Goal: Task Accomplishment & Management: Manage account settings

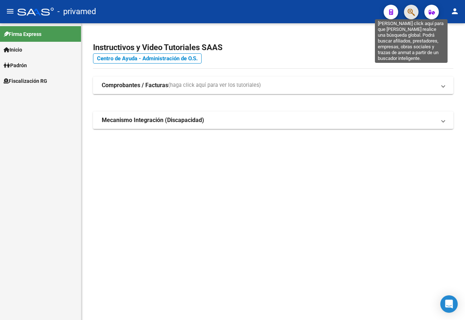
click at [412, 10] on icon "button" at bounding box center [411, 12] width 7 height 8
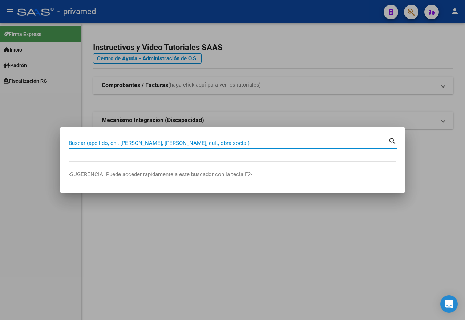
paste input "27390976793"
type input "27390976793"
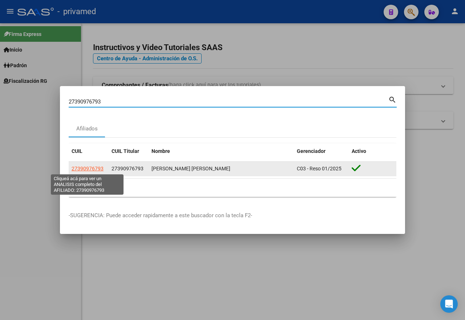
click at [97, 169] on span "27390976793" at bounding box center [88, 169] width 32 height 6
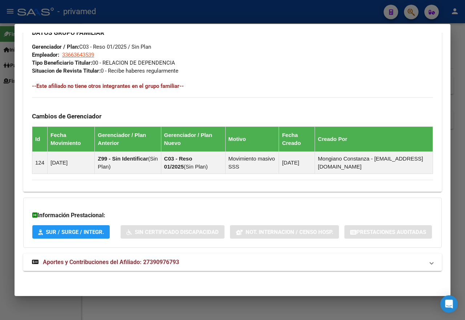
scroll to position [397, 0]
click at [180, 259] on mat-panel-title "Aportes y Contribuciones del Afiliado: 27390976793" at bounding box center [228, 262] width 392 height 9
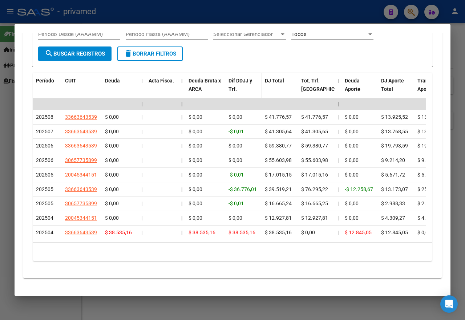
scroll to position [651, 0]
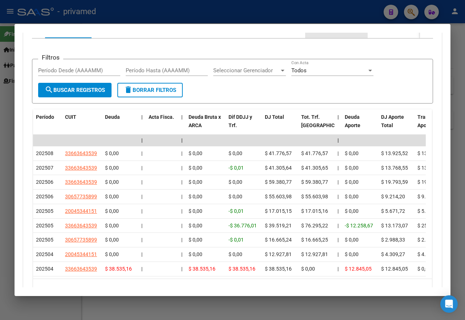
click at [348, 33] on div "Transferencias ARCA" at bounding box center [337, 29] width 52 height 8
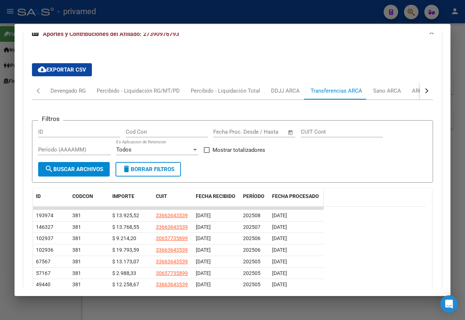
scroll to position [624, 0]
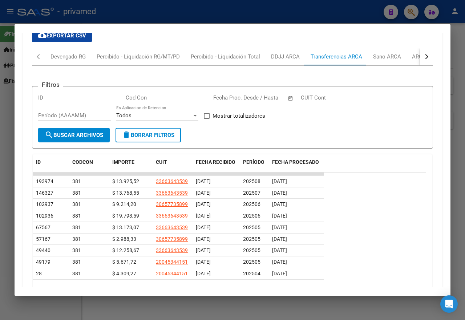
click at [255, 0] on div at bounding box center [232, 160] width 465 height 320
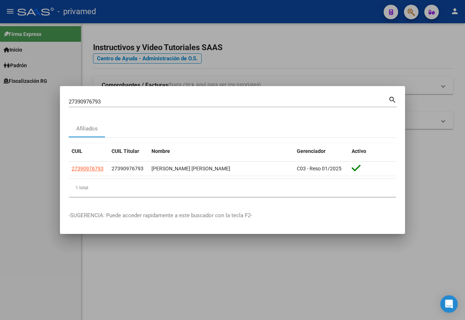
click at [368, 42] on div at bounding box center [232, 160] width 465 height 320
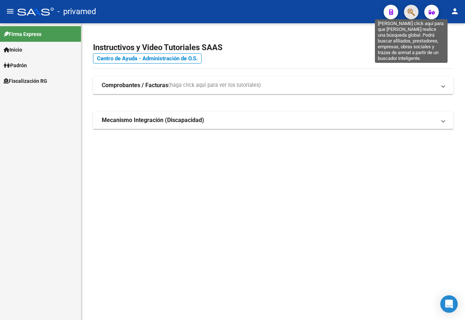
click at [412, 11] on icon "button" at bounding box center [411, 12] width 7 height 8
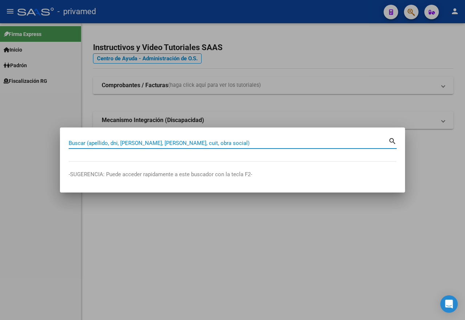
paste input "18419901"
type input "18419901"
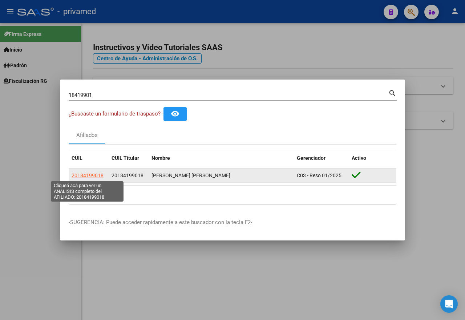
click at [93, 176] on span "20184199018" at bounding box center [88, 176] width 32 height 6
type textarea "20184199018"
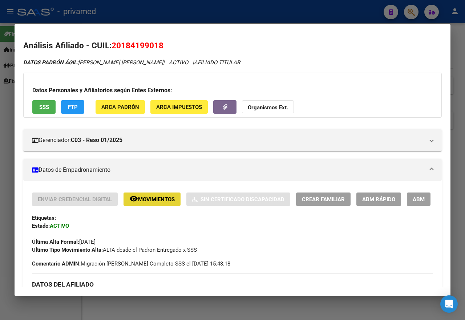
click at [157, 202] on span "Movimientos" at bounding box center [156, 199] width 37 height 7
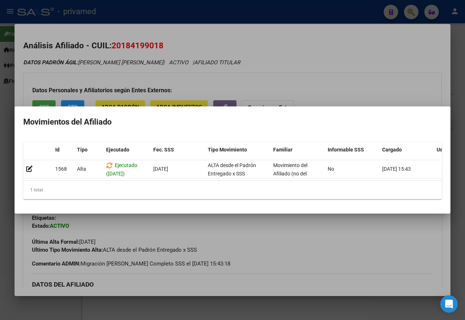
click at [194, 238] on div at bounding box center [232, 160] width 465 height 320
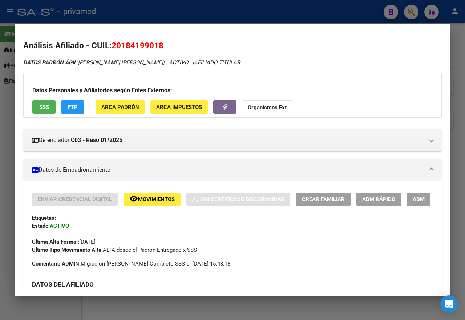
click at [227, 13] on div at bounding box center [232, 160] width 465 height 320
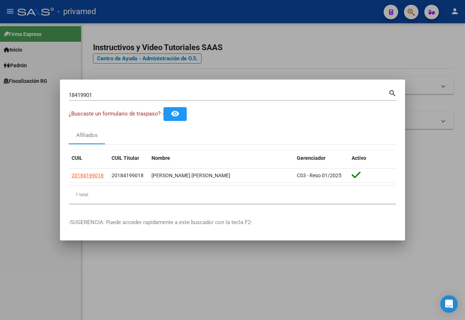
click at [166, 70] on div at bounding box center [232, 160] width 465 height 320
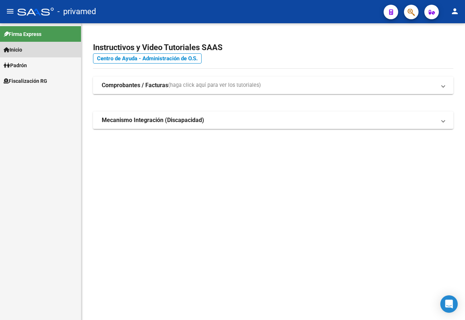
click at [27, 49] on link "Inicio" at bounding box center [40, 50] width 81 height 16
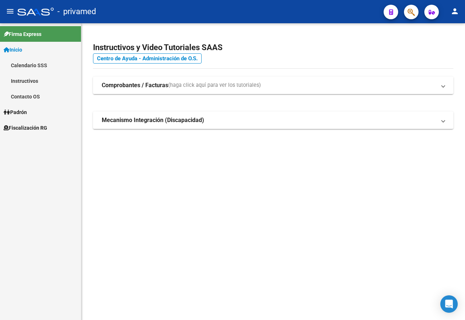
click at [27, 49] on link "Inicio" at bounding box center [40, 50] width 81 height 16
click at [25, 65] on span "Padrón" at bounding box center [15, 65] width 23 height 8
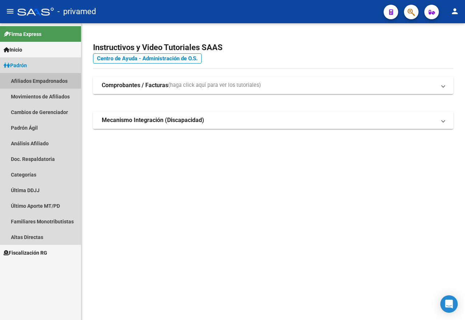
click at [31, 84] on link "Afiliados Empadronados" at bounding box center [40, 81] width 81 height 16
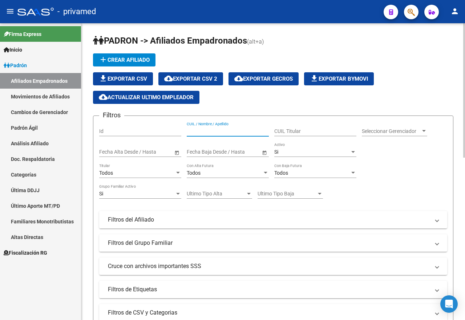
paste input "20184199018"
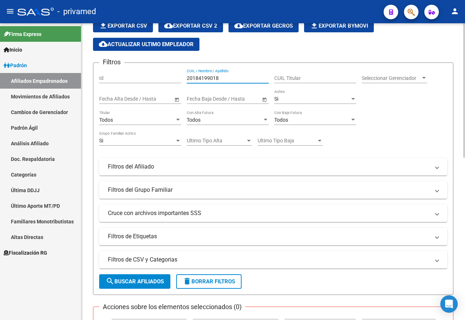
scroll to position [73, 0]
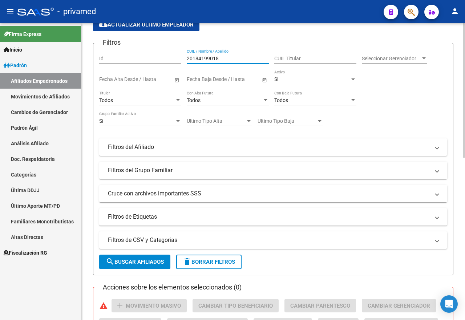
type input "20184199018"
click at [147, 265] on span "search Buscar Afiliados" at bounding box center [135, 262] width 58 height 7
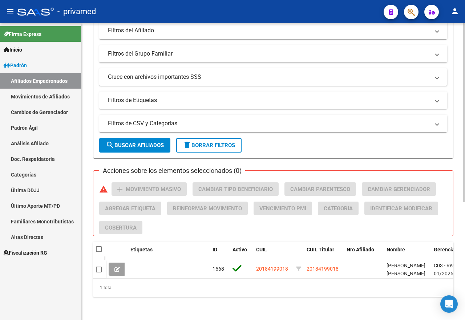
scroll to position [195, 0]
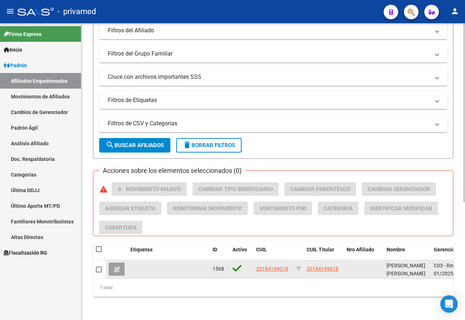
click at [161, 262] on datatable-body-cell at bounding box center [168, 269] width 82 height 18
click at [278, 266] on span "20184199018" at bounding box center [272, 269] width 32 height 6
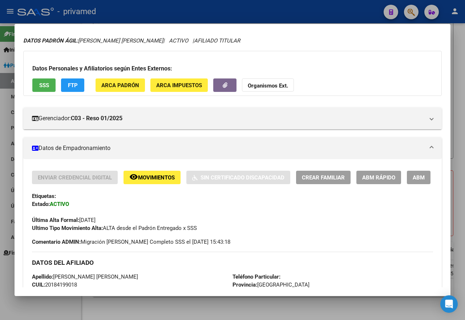
scroll to position [0, 0]
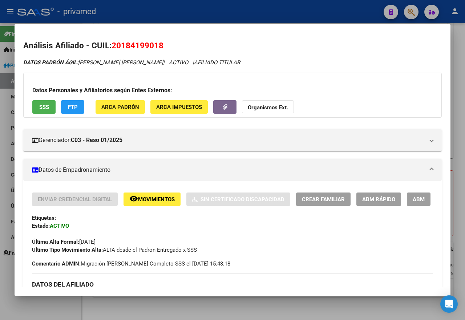
click at [413, 203] on span "ABM" at bounding box center [419, 199] width 12 height 7
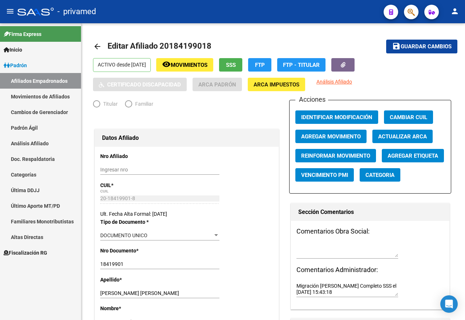
radio input "true"
type input "30-71580481-2"
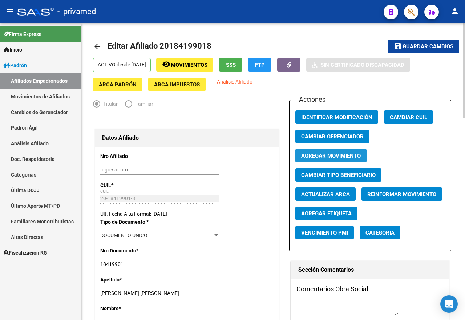
click at [315, 158] on span "Agregar Movimiento" at bounding box center [331, 156] width 60 height 7
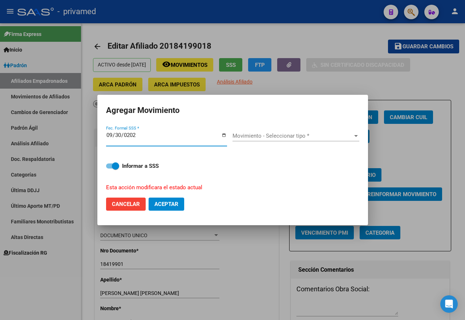
type input "[DATE]"
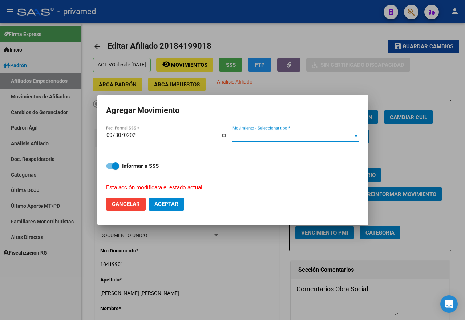
click at [340, 139] on span "Movimiento - Seleccionar tipo *" at bounding box center [292, 136] width 120 height 7
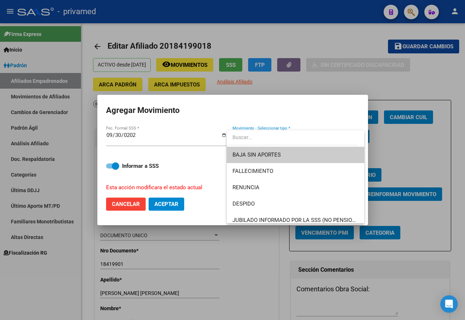
click at [266, 158] on span "BAJA SIN APORTES" at bounding box center [295, 155] width 126 height 16
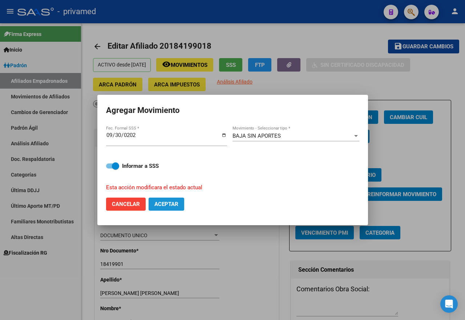
click at [165, 202] on span "Aceptar" at bounding box center [166, 204] width 24 height 7
checkbox input "false"
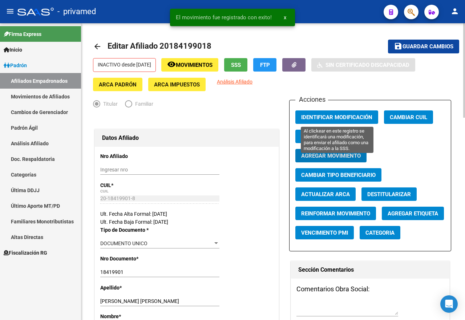
click at [339, 114] on span "Identificar Modificación" at bounding box center [336, 117] width 71 height 7
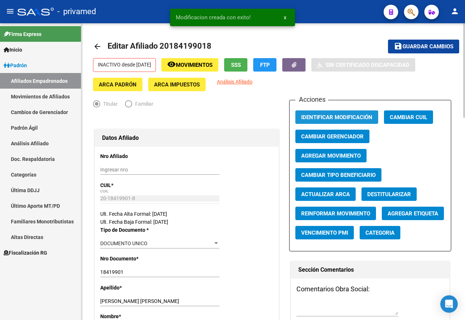
click at [339, 114] on span "Identificar Modificación" at bounding box center [336, 117] width 71 height 7
click at [413, 45] on span "Guardar cambios" at bounding box center [427, 47] width 51 height 7
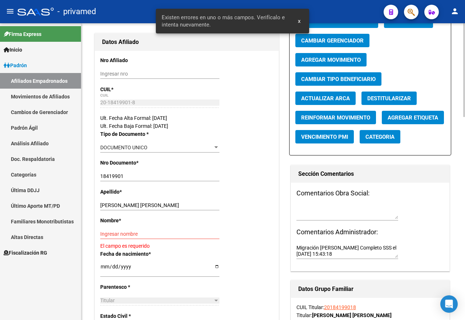
scroll to position [145, 0]
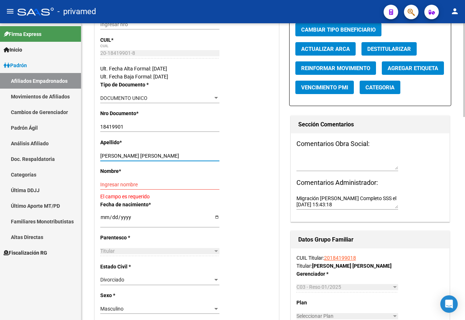
drag, startPoint x: 123, startPoint y: 155, endPoint x: 174, endPoint y: 157, distance: 50.9
click at [174, 157] on input "[PERSON_NAME] [PERSON_NAME]" at bounding box center [159, 156] width 119 height 6
click at [129, 183] on input "Ingresar nombre" at bounding box center [159, 185] width 119 height 6
paste input "[PERSON_NAME]"
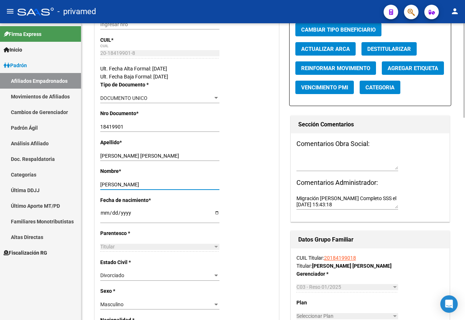
type input "[PERSON_NAME]"
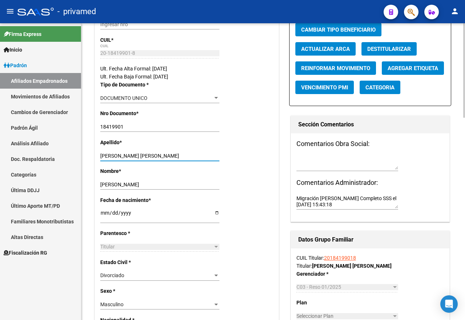
drag, startPoint x: 123, startPoint y: 155, endPoint x: 170, endPoint y: 157, distance: 46.5
click at [170, 157] on input "[PERSON_NAME] [PERSON_NAME]" at bounding box center [159, 156] width 119 height 6
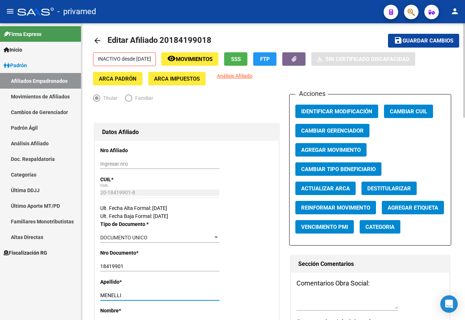
scroll to position [0, 0]
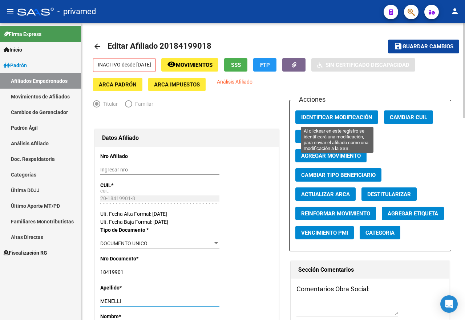
type input "MENELLI"
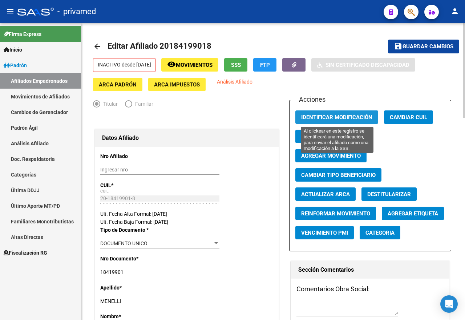
click at [324, 117] on span "Identificar Modificación" at bounding box center [336, 117] width 71 height 7
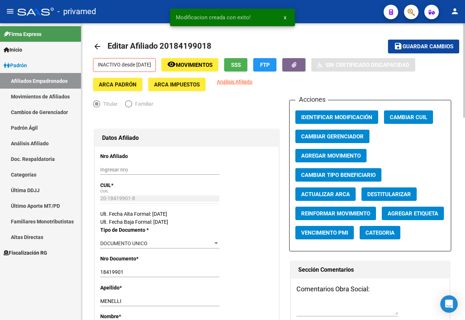
click at [406, 43] on span "save Guardar cambios" at bounding box center [424, 46] width 60 height 7
click at [206, 63] on span "Movimientos" at bounding box center [194, 65] width 37 height 7
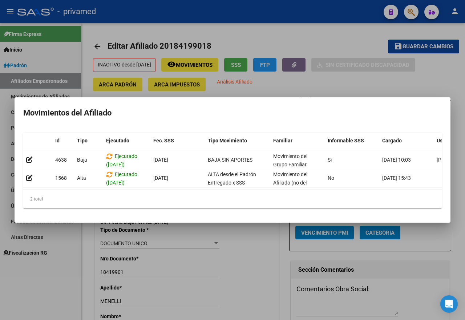
click at [278, 44] on div at bounding box center [232, 160] width 465 height 320
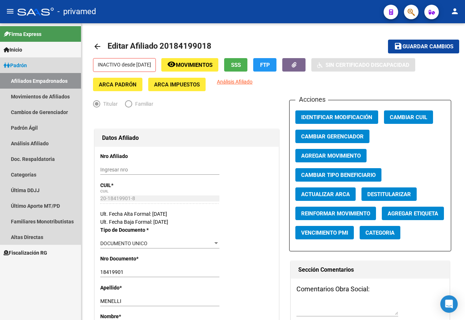
click at [68, 81] on link "Afiliados Empadronados" at bounding box center [40, 81] width 81 height 16
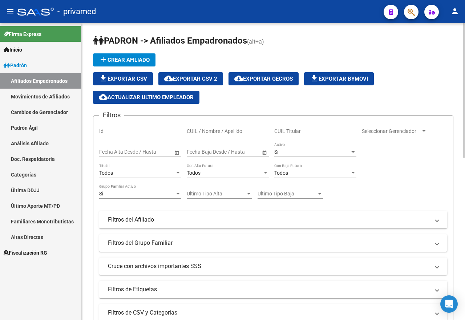
click at [218, 130] on input "CUIL / Nombre / Apellido" at bounding box center [228, 131] width 82 height 6
paste input "20218616446"
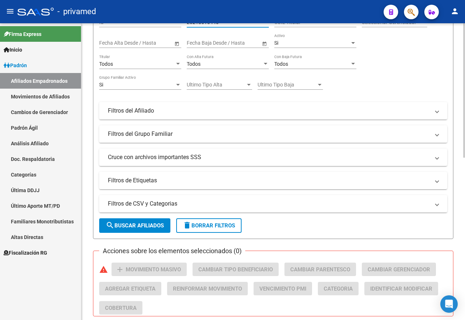
type input "20218616446"
click at [131, 223] on span "search Buscar Afiliados" at bounding box center [135, 225] width 58 height 7
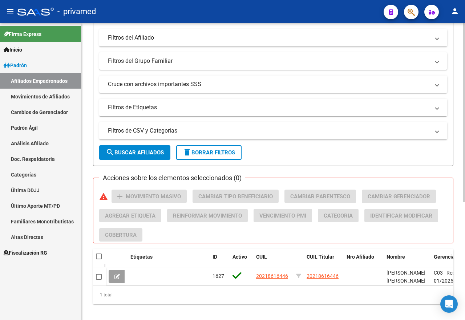
scroll to position [195, 0]
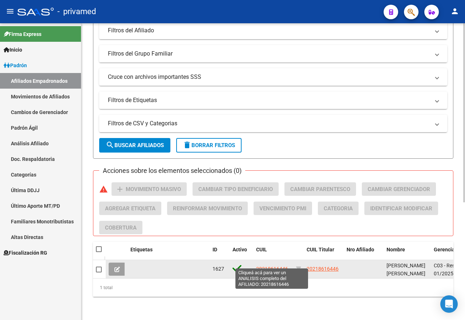
click at [278, 266] on span "20218616446" at bounding box center [272, 269] width 32 height 6
copy span "6"
type textarea "20218616446"
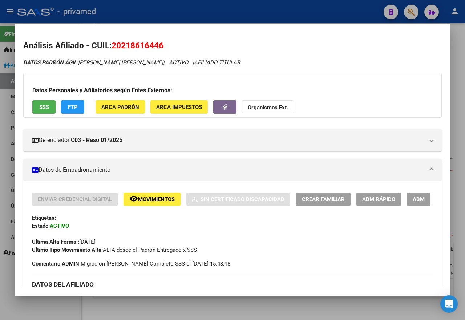
click at [413, 203] on span "ABM" at bounding box center [419, 199] width 12 height 7
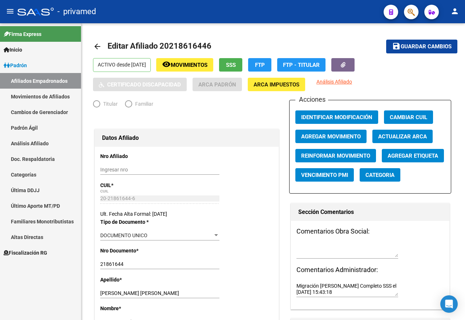
radio input "true"
type input "30-71580481-2"
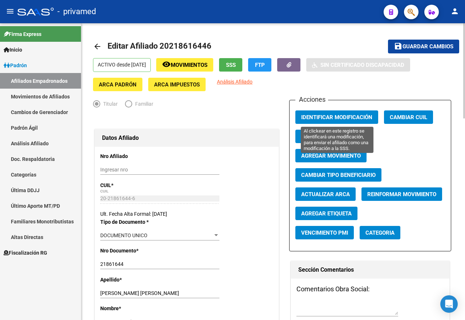
click at [327, 117] on span "Identificar Modificación" at bounding box center [336, 117] width 71 height 7
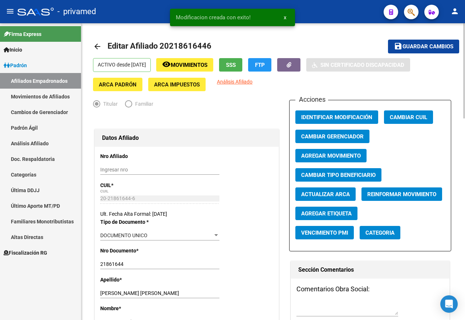
click at [346, 158] on span "Agregar Movimiento" at bounding box center [331, 156] width 60 height 7
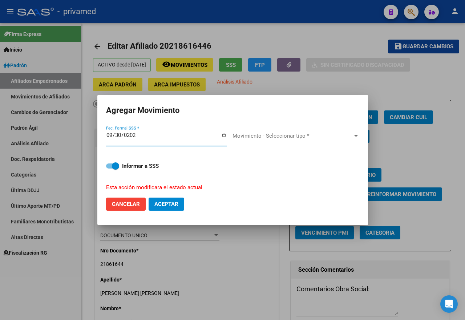
type input "[DATE]"
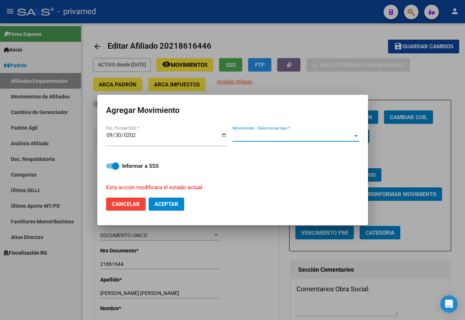
click at [271, 136] on span "Movimiento - Seleccionar tipo *" at bounding box center [292, 136] width 120 height 7
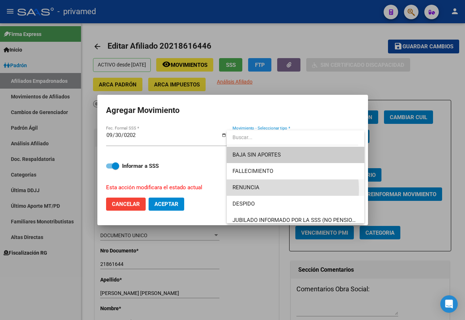
click at [263, 190] on span "RENUNCIA" at bounding box center [295, 187] width 126 height 16
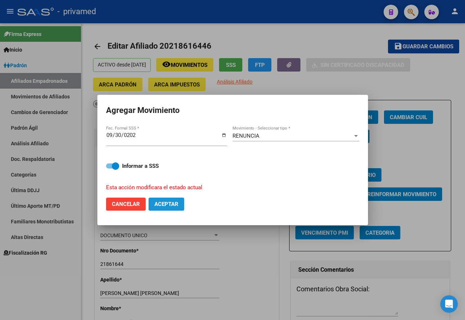
click at [166, 202] on span "Aceptar" at bounding box center [166, 204] width 24 height 7
checkbox input "false"
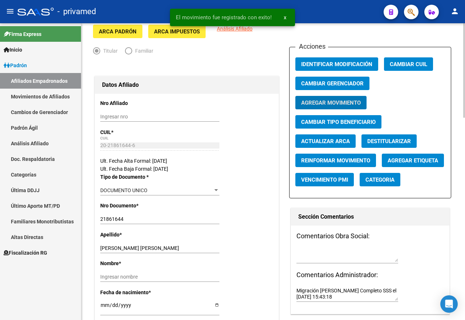
scroll to position [109, 0]
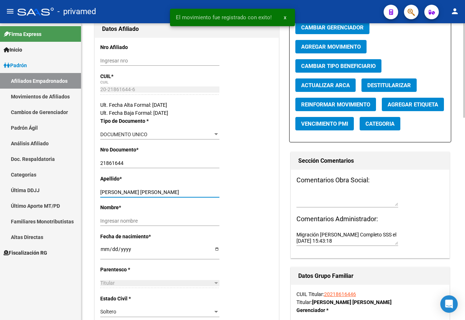
drag, startPoint x: 119, startPoint y: 192, endPoint x: 144, endPoint y: 192, distance: 25.1
click at [144, 192] on input "[PERSON_NAME] [PERSON_NAME]" at bounding box center [159, 192] width 119 height 6
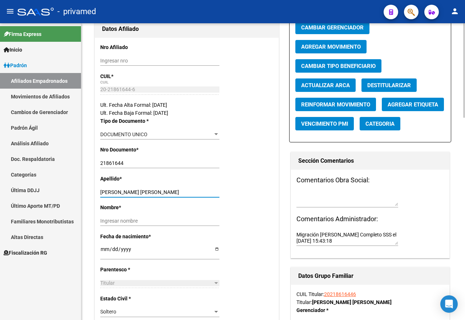
click at [123, 219] on input "Ingresar nombre" at bounding box center [159, 221] width 119 height 6
paste input "[PERSON_NAME] [PERSON_NAME]"
type input "[PERSON_NAME] [PERSON_NAME]"
drag, startPoint x: 121, startPoint y: 193, endPoint x: 145, endPoint y: 191, distance: 24.7
click at [145, 191] on input "[PERSON_NAME] [PERSON_NAME]" at bounding box center [159, 192] width 119 height 6
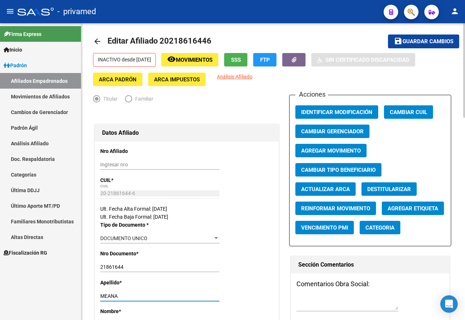
scroll to position [0, 0]
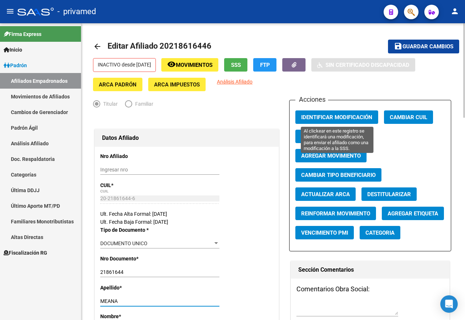
type input "MEANA"
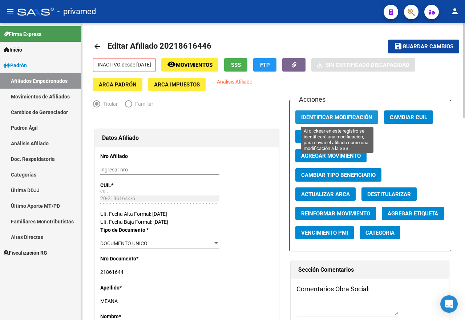
click at [337, 113] on button "Identificar Modificación" at bounding box center [336, 116] width 83 height 13
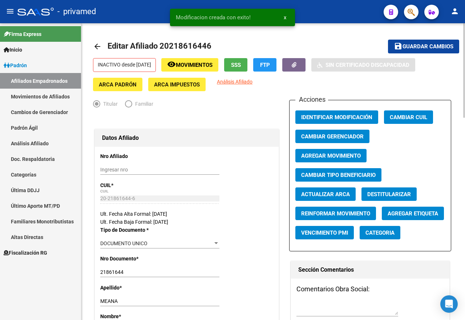
click at [334, 114] on span "Identificar Modificación" at bounding box center [336, 117] width 71 height 7
click at [430, 45] on span "Guardar cambios" at bounding box center [427, 47] width 51 height 7
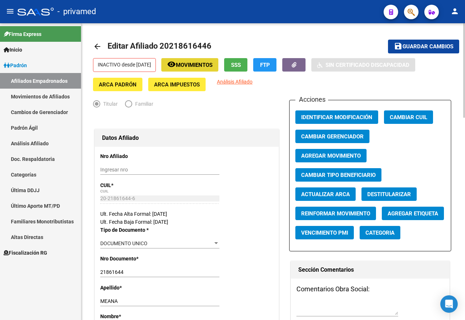
click at [202, 69] on button "remove_red_eye Movimientos" at bounding box center [189, 64] width 57 height 13
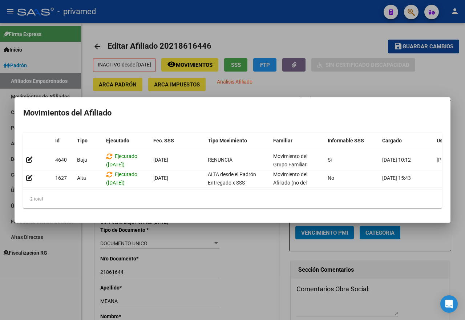
click at [266, 42] on div at bounding box center [232, 160] width 465 height 320
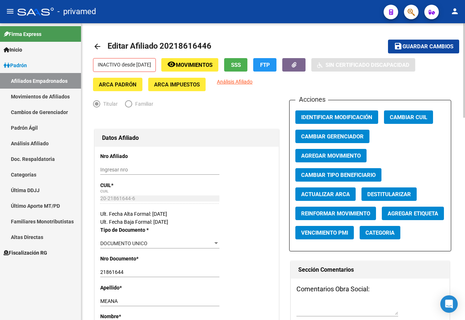
click at [98, 45] on mat-icon "arrow_back" at bounding box center [97, 46] width 9 height 9
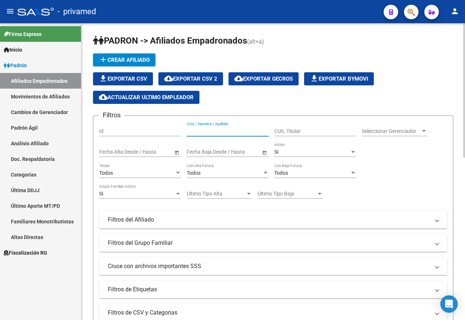
paste input "23278980219"
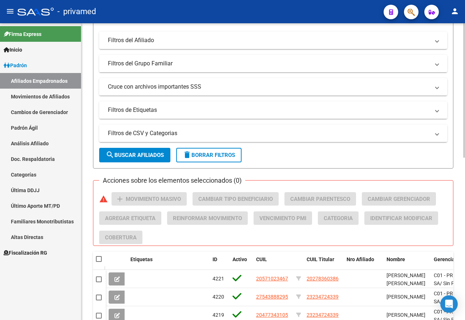
scroll to position [182, 0]
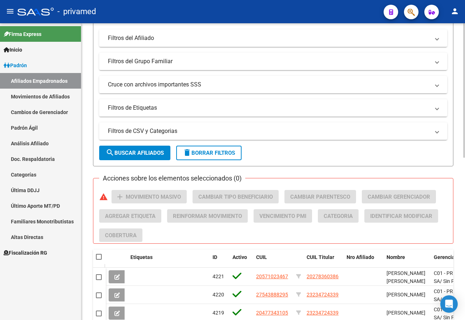
type input "23278980219"
click at [141, 153] on span "search Buscar Afiliados" at bounding box center [135, 153] width 58 height 7
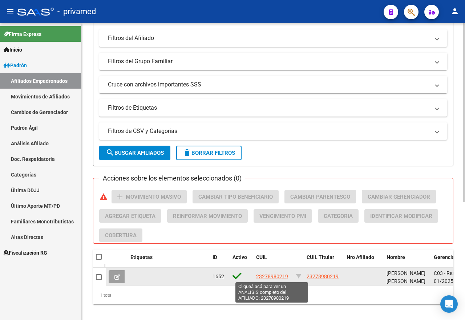
click at [273, 277] on span "23278980219" at bounding box center [272, 276] width 32 height 6
type textarea "23278980219"
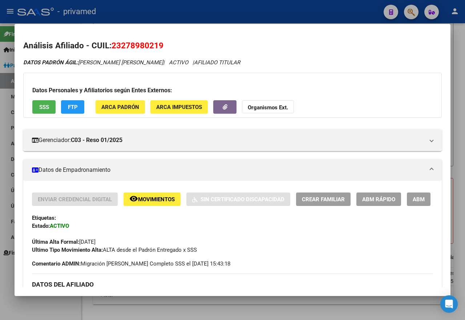
click at [407, 206] on button "ABM" at bounding box center [419, 199] width 24 height 13
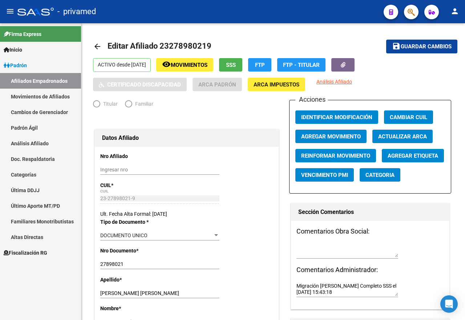
radio input "true"
type input "20-27035420-4"
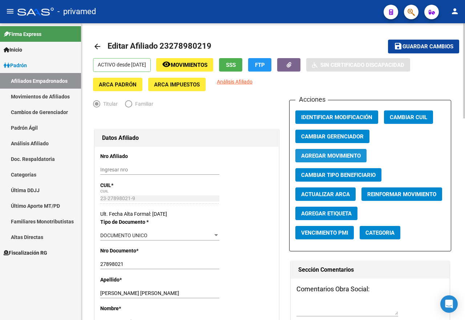
click at [328, 156] on span "Agregar Movimiento" at bounding box center [331, 156] width 60 height 7
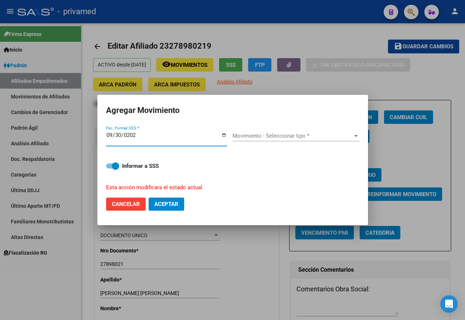
type input "[DATE]"
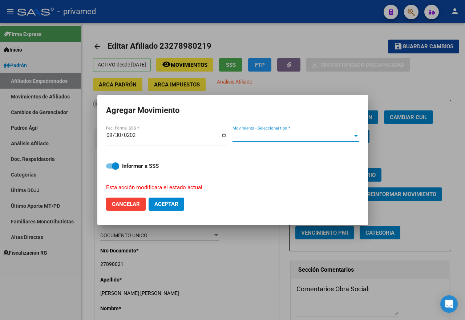
click at [264, 138] on span "Movimiento - Seleccionar tipo *" at bounding box center [292, 136] width 120 height 7
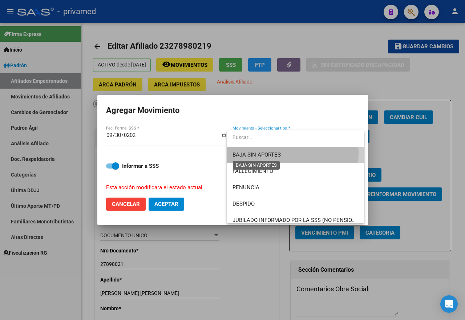
click at [264, 153] on span "BAJA SIN APORTES" at bounding box center [256, 154] width 48 height 7
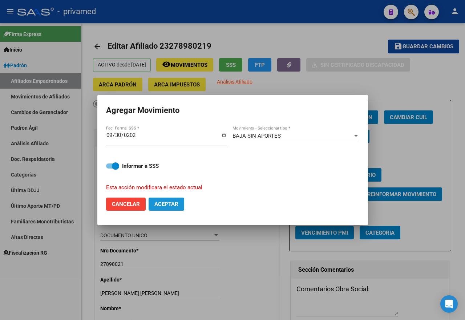
click at [176, 203] on span "Aceptar" at bounding box center [166, 204] width 24 height 7
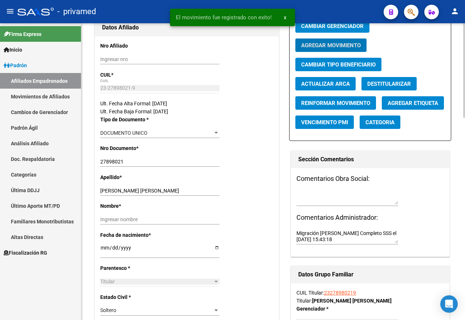
scroll to position [145, 0]
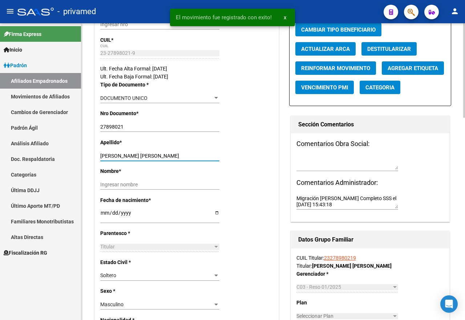
drag, startPoint x: 130, startPoint y: 156, endPoint x: 158, endPoint y: 155, distance: 27.3
click at [158, 155] on input "[PERSON_NAME] [PERSON_NAME]" at bounding box center [159, 156] width 119 height 6
click at [139, 184] on input "Ingresar nombre" at bounding box center [159, 185] width 119 height 6
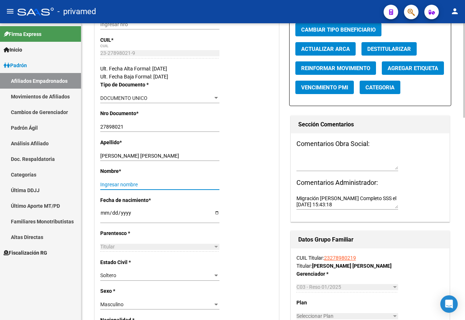
paste input "[PERSON_NAME] [PERSON_NAME]"
type input "[PERSON_NAME] [PERSON_NAME]"
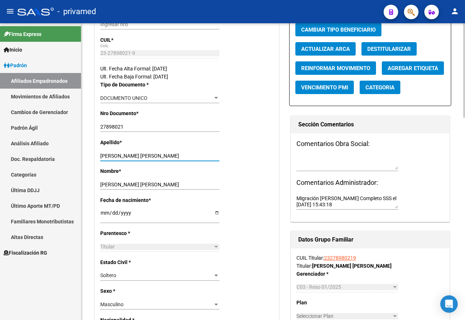
drag, startPoint x: 131, startPoint y: 157, endPoint x: 158, endPoint y: 157, distance: 27.2
click at [158, 157] on input "[PERSON_NAME] [PERSON_NAME]" at bounding box center [159, 156] width 119 height 6
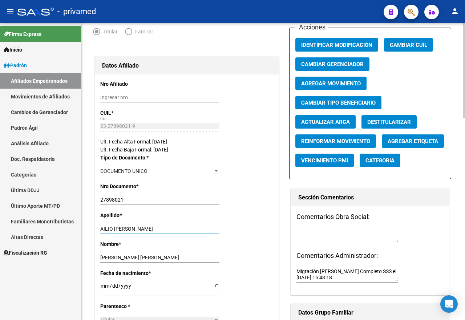
scroll to position [0, 0]
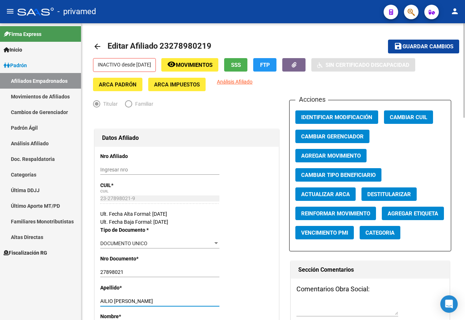
type input "AILIO [PERSON_NAME]"
click at [343, 153] on span "Agregar Movimiento" at bounding box center [331, 156] width 60 height 7
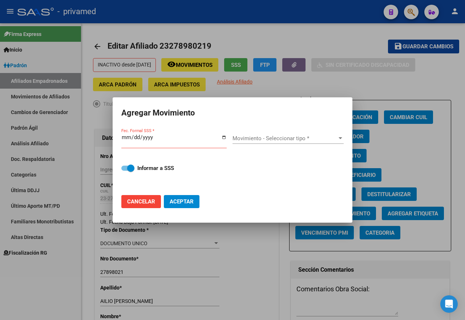
click at [351, 81] on div at bounding box center [232, 160] width 465 height 320
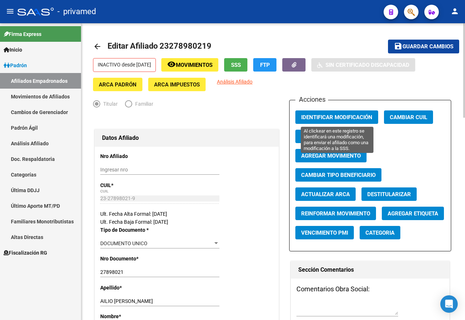
click at [354, 118] on span "Identificar Modificación" at bounding box center [336, 117] width 71 height 7
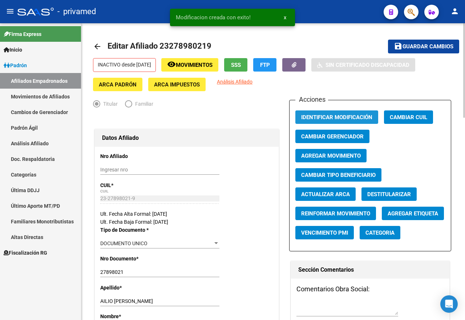
click at [354, 118] on span "Identificar Modificación" at bounding box center [336, 117] width 71 height 7
click at [422, 46] on span "Guardar cambios" at bounding box center [427, 47] width 51 height 7
click at [204, 64] on span "Movimientos" at bounding box center [194, 65] width 37 height 7
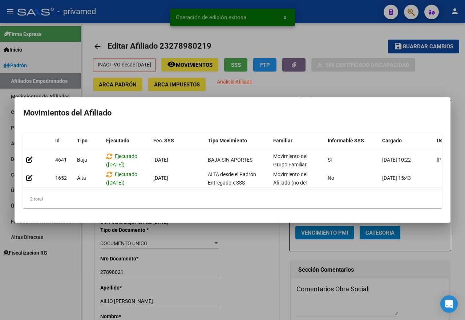
click at [203, 81] on div at bounding box center [232, 160] width 465 height 320
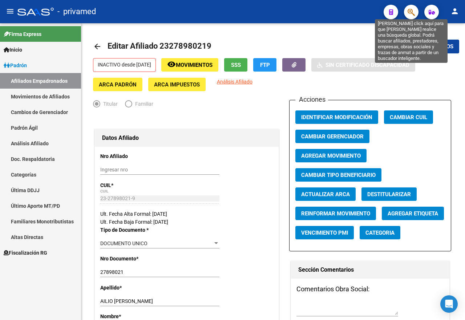
click at [408, 8] on icon "button" at bounding box center [411, 12] width 7 height 8
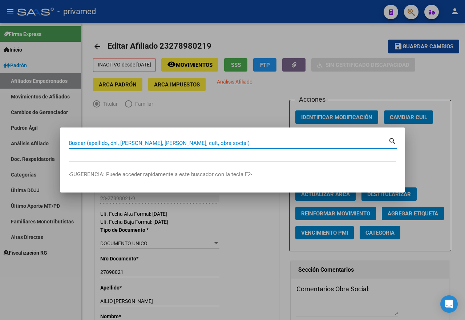
paste input "27320051806"
type input "27320051806"
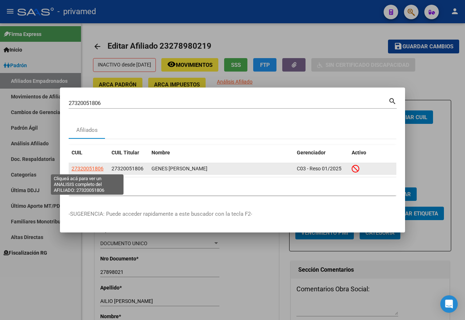
click at [83, 170] on span "27320051806" at bounding box center [88, 169] width 32 height 6
type textarea "27320051806"
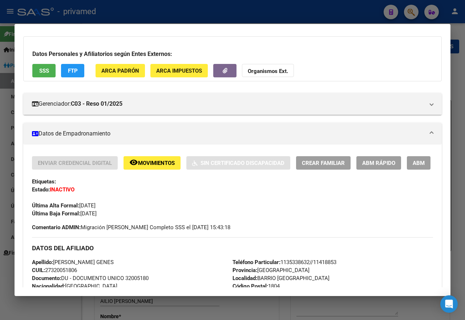
scroll to position [73, 0]
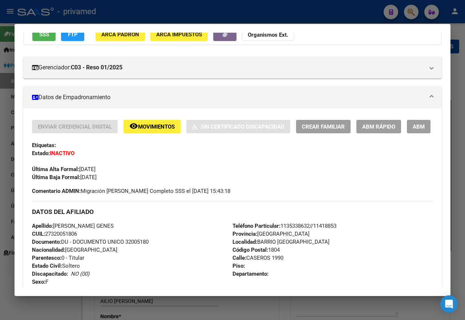
click at [227, 13] on div at bounding box center [232, 160] width 465 height 320
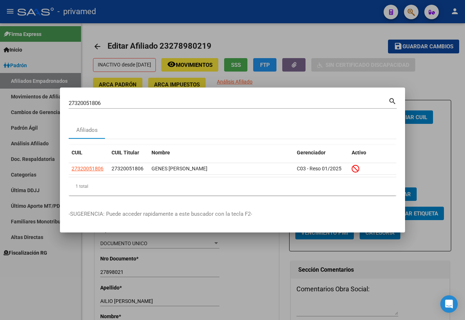
click at [311, 41] on div at bounding box center [232, 160] width 465 height 320
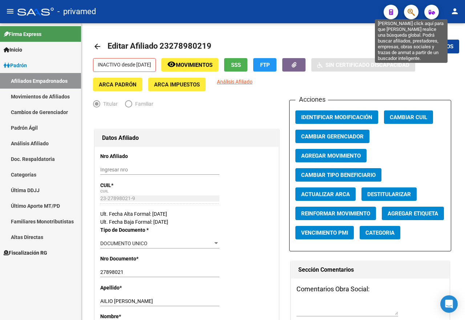
click at [411, 13] on icon "button" at bounding box center [411, 12] width 7 height 8
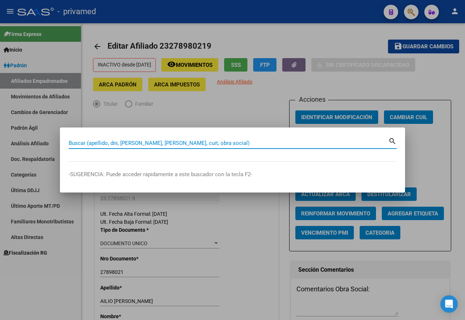
click at [262, 35] on div at bounding box center [232, 160] width 465 height 320
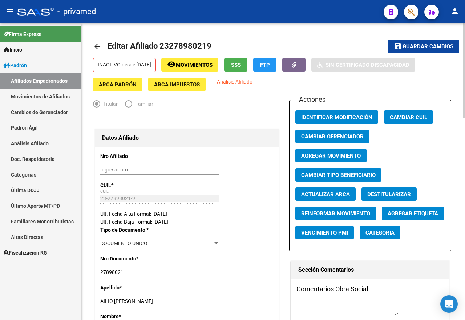
click at [212, 66] on span "Movimientos" at bounding box center [194, 65] width 37 height 7
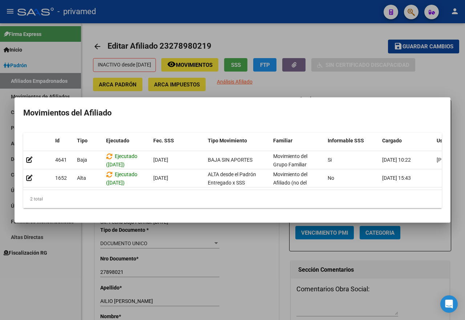
click at [301, 45] on div at bounding box center [232, 160] width 465 height 320
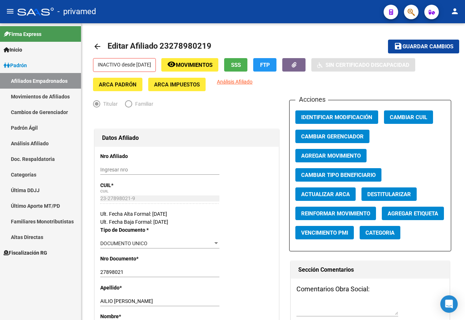
click at [409, 14] on icon "button" at bounding box center [411, 12] width 7 height 8
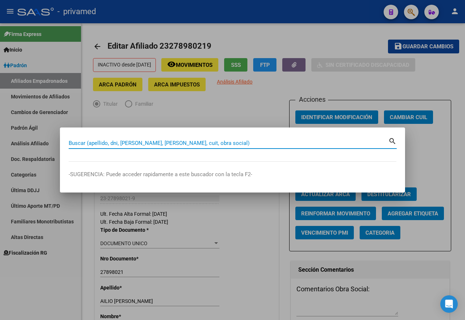
paste input "20350844105"
type input "20350844105"
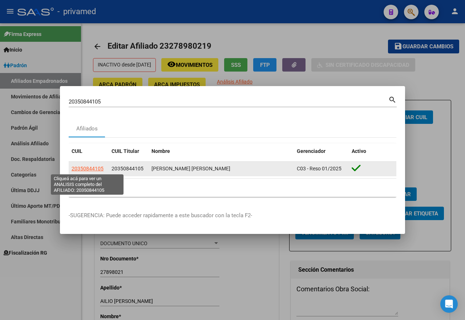
click at [97, 167] on span "20350844105" at bounding box center [88, 169] width 32 height 6
type textarea "20350844105"
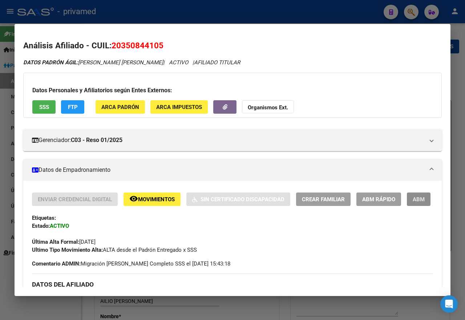
click at [407, 206] on button "ABM" at bounding box center [419, 199] width 24 height 13
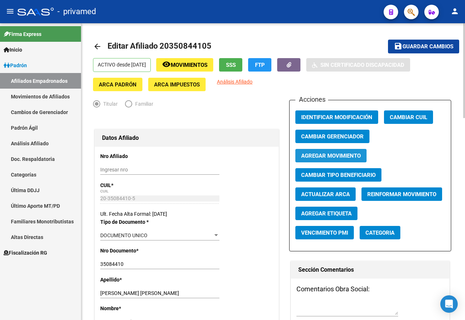
click at [309, 154] on span "Agregar Movimiento" at bounding box center [331, 156] width 60 height 7
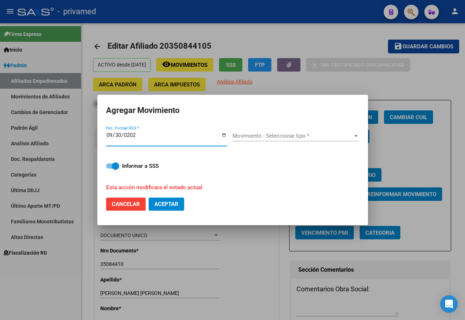
type input "[DATE]"
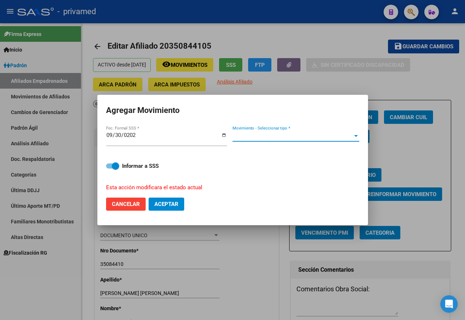
click at [333, 137] on span "Movimiento - Seleccionar tipo *" at bounding box center [292, 136] width 120 height 7
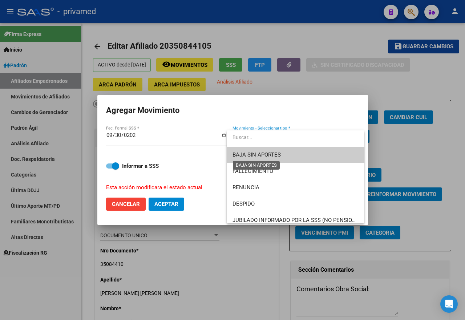
click at [276, 155] on span "BAJA SIN APORTES" at bounding box center [256, 154] width 48 height 7
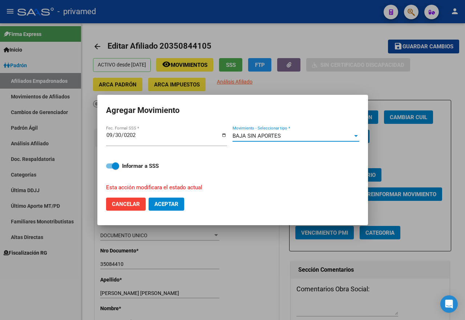
click at [162, 205] on button "Aceptar" at bounding box center [167, 204] width 36 height 13
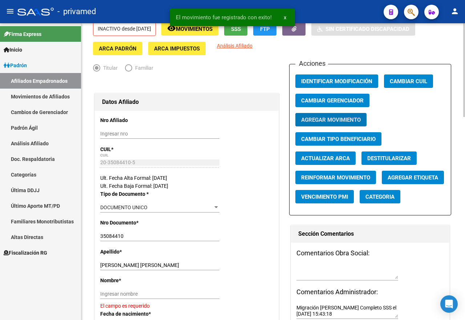
scroll to position [73, 0]
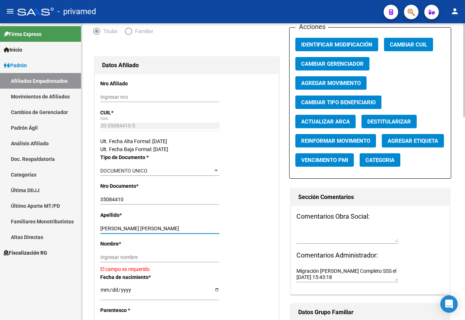
drag, startPoint x: 113, startPoint y: 229, endPoint x: 151, endPoint y: 227, distance: 38.2
click at [151, 227] on input "[PERSON_NAME] [PERSON_NAME]" at bounding box center [159, 229] width 119 height 6
click at [130, 258] on input "Ingresar nombre" at bounding box center [159, 257] width 119 height 6
paste input "[PERSON_NAME]"
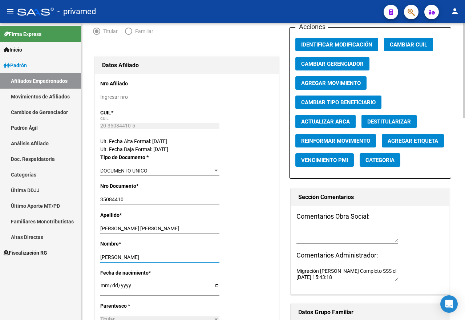
type input "[PERSON_NAME]"
drag, startPoint x: 113, startPoint y: 229, endPoint x: 152, endPoint y: 229, distance: 38.9
click at [152, 229] on input "[PERSON_NAME] [PERSON_NAME]" at bounding box center [159, 229] width 119 height 6
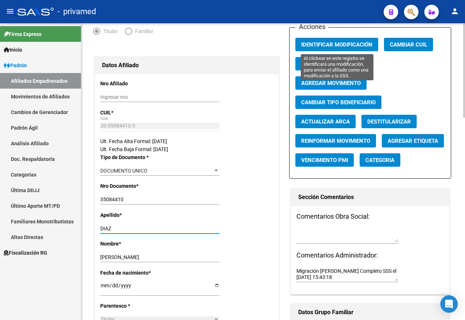
type input "DIAZ"
click at [344, 43] on span "Identificar Modificación" at bounding box center [336, 44] width 71 height 7
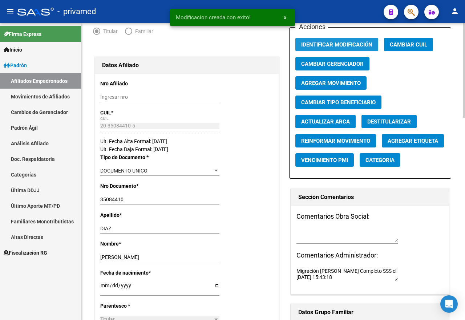
click at [344, 43] on span "Identificar Modificación" at bounding box center [336, 44] width 71 height 7
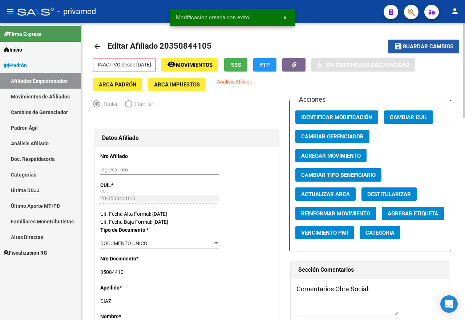
click at [416, 48] on span "Guardar cambios" at bounding box center [427, 47] width 51 height 7
click at [202, 64] on span "Movimientos" at bounding box center [194, 65] width 37 height 7
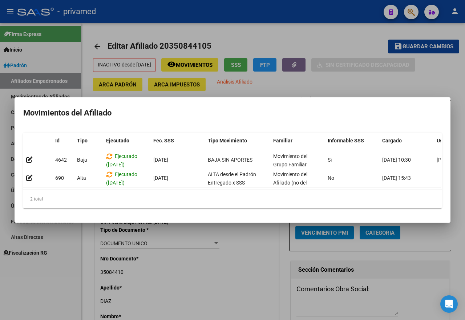
click at [186, 84] on div at bounding box center [232, 160] width 465 height 320
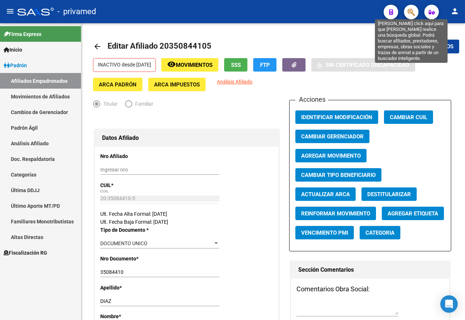
click at [414, 12] on icon "button" at bounding box center [411, 12] width 7 height 8
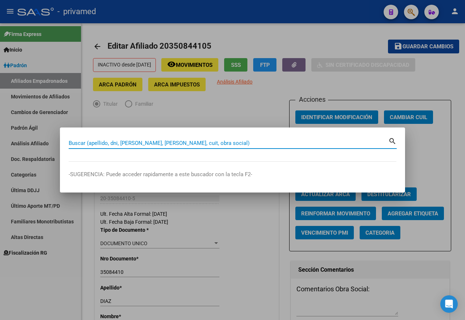
paste input "20324612557"
type input "20324612557"
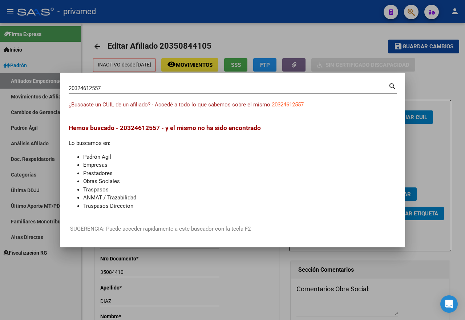
click at [363, 42] on div at bounding box center [232, 160] width 465 height 320
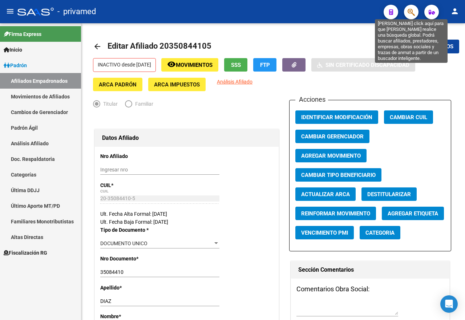
click at [413, 13] on icon "button" at bounding box center [411, 12] width 7 height 8
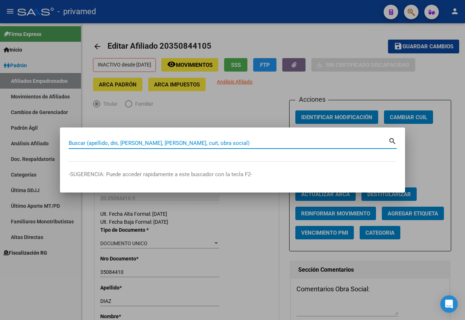
paste input "27450337515"
type input "27450337515"
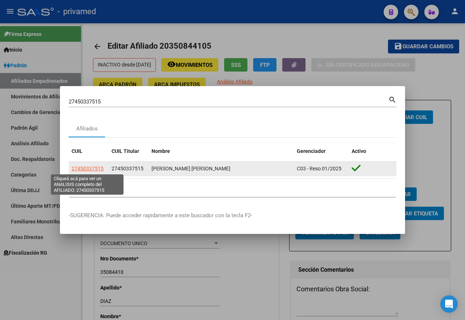
click at [91, 166] on span "27450337515" at bounding box center [88, 169] width 32 height 6
type textarea "27450337515"
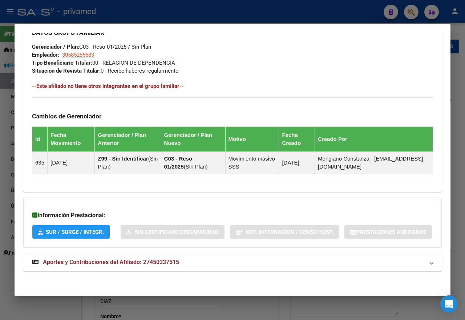
scroll to position [397, 0]
click at [186, 266] on mat-panel-title "Aportes y Contribuciones del Afiliado: 27450337515" at bounding box center [228, 262] width 392 height 9
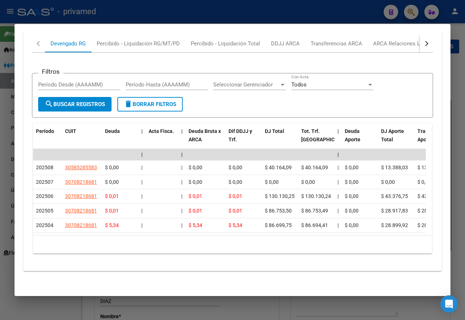
scroll to position [683, 0]
drag, startPoint x: 353, startPoint y: 16, endPoint x: 412, endPoint y: 13, distance: 58.9
click at [353, 16] on div at bounding box center [232, 160] width 465 height 320
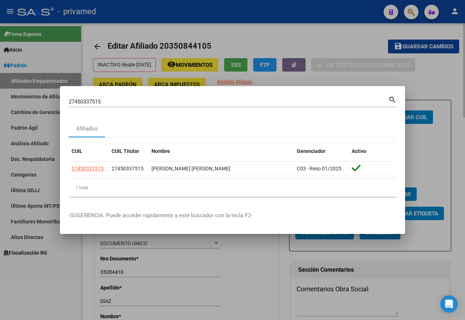
drag, startPoint x: 372, startPoint y: 51, endPoint x: 382, endPoint y: 34, distance: 19.5
click at [373, 50] on div at bounding box center [232, 160] width 465 height 320
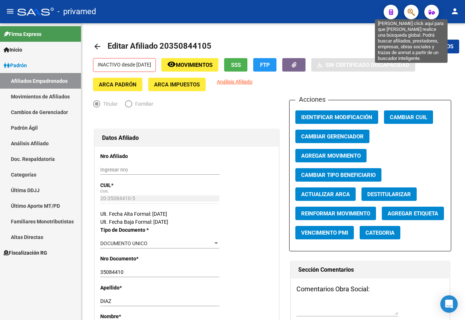
click at [413, 11] on icon "button" at bounding box center [411, 12] width 7 height 8
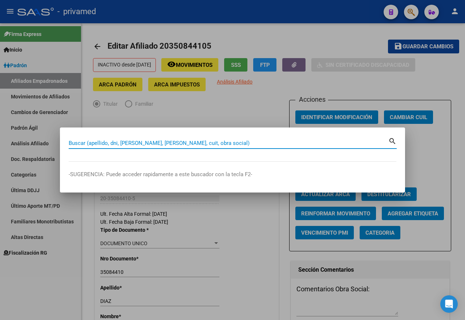
paste input "23946373419"
type input "23946373419"
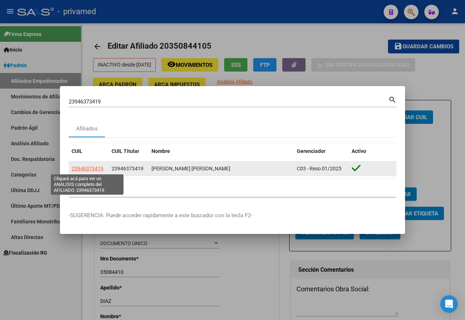
click at [98, 167] on span "23946373419" at bounding box center [88, 169] width 32 height 6
type textarea "23946373419"
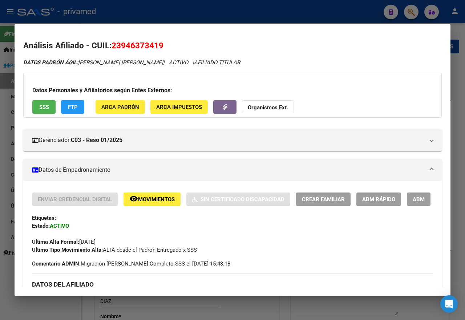
click at [413, 203] on span "ABM" at bounding box center [419, 199] width 12 height 7
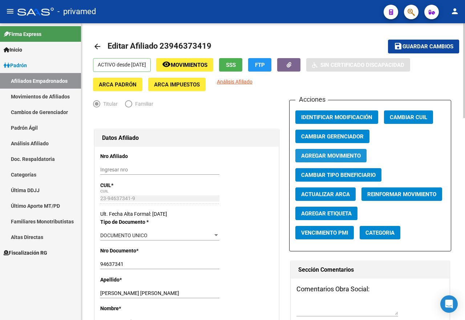
click at [334, 155] on span "Agregar Movimiento" at bounding box center [331, 156] width 60 height 7
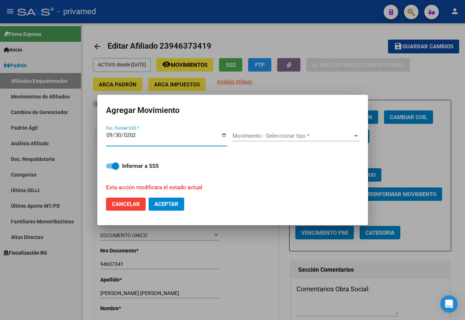
type input "[DATE]"
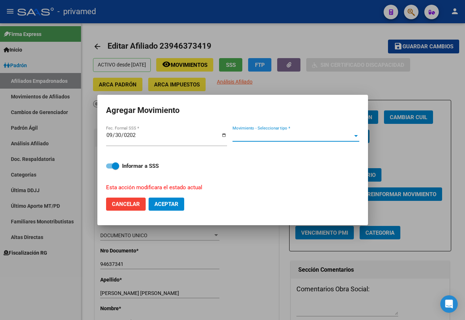
click at [276, 139] on span "Movimiento - Seleccionar tipo *" at bounding box center [292, 136] width 120 height 7
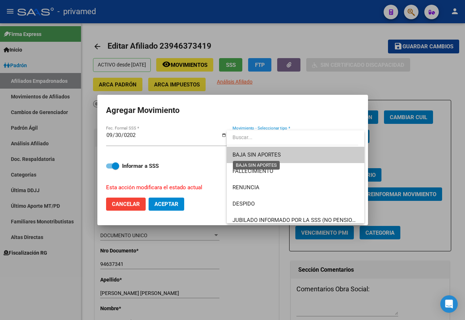
click at [280, 157] on span "BAJA SIN APORTES" at bounding box center [256, 154] width 48 height 7
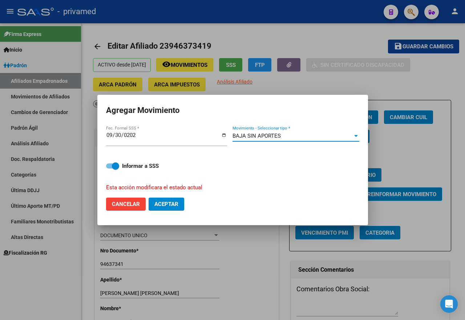
click at [177, 201] on span "Aceptar" at bounding box center [166, 204] width 24 height 7
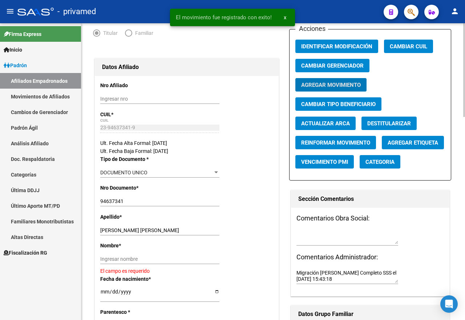
scroll to position [73, 0]
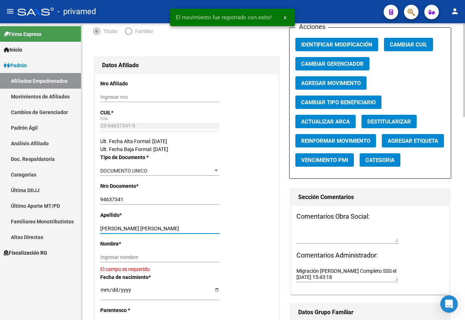
drag, startPoint x: 128, startPoint y: 229, endPoint x: 175, endPoint y: 231, distance: 47.2
click at [175, 231] on input "[PERSON_NAME] [PERSON_NAME]" at bounding box center [159, 229] width 119 height 6
click at [110, 255] on input "Ingresar nombre" at bounding box center [159, 257] width 119 height 6
paste input "[PERSON_NAME]"
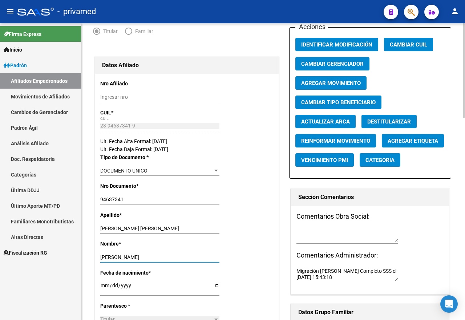
type input "[PERSON_NAME]"
drag, startPoint x: 129, startPoint y: 227, endPoint x: 171, endPoint y: 228, distance: 42.5
click at [171, 228] on input "[PERSON_NAME] [PERSON_NAME]" at bounding box center [159, 229] width 119 height 6
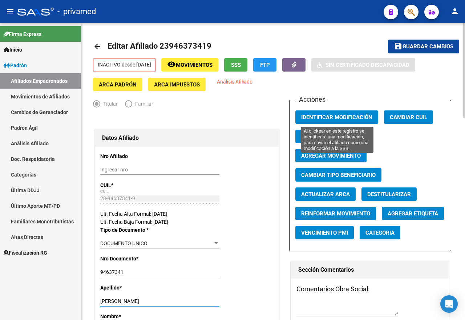
type input "[PERSON_NAME]"
click at [335, 117] on span "Identificar Modificación" at bounding box center [336, 117] width 71 height 7
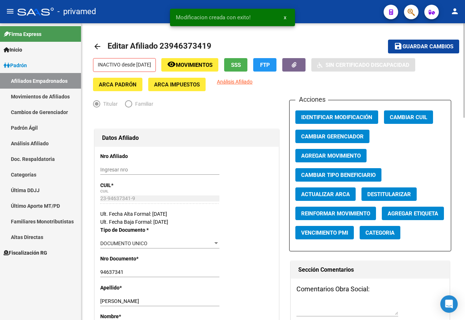
click at [335, 117] on span "Identificar Modificación" at bounding box center [336, 117] width 71 height 7
click at [424, 48] on span "Guardar cambios" at bounding box center [427, 47] width 51 height 7
